Goal: Transaction & Acquisition: Purchase product/service

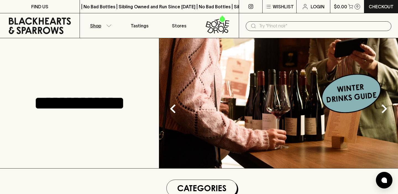
click at [108, 26] on icon "button" at bounding box center [109, 25] width 6 height 3
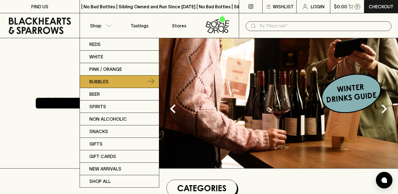
click at [123, 78] on link "Bubbles" at bounding box center [119, 81] width 79 height 12
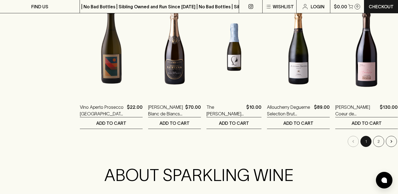
scroll to position [556, 0]
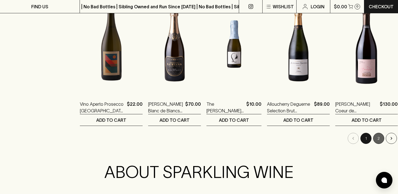
click at [373, 140] on button "2" at bounding box center [378, 138] width 11 height 11
